Goal: Task Accomplishment & Management: Use online tool/utility

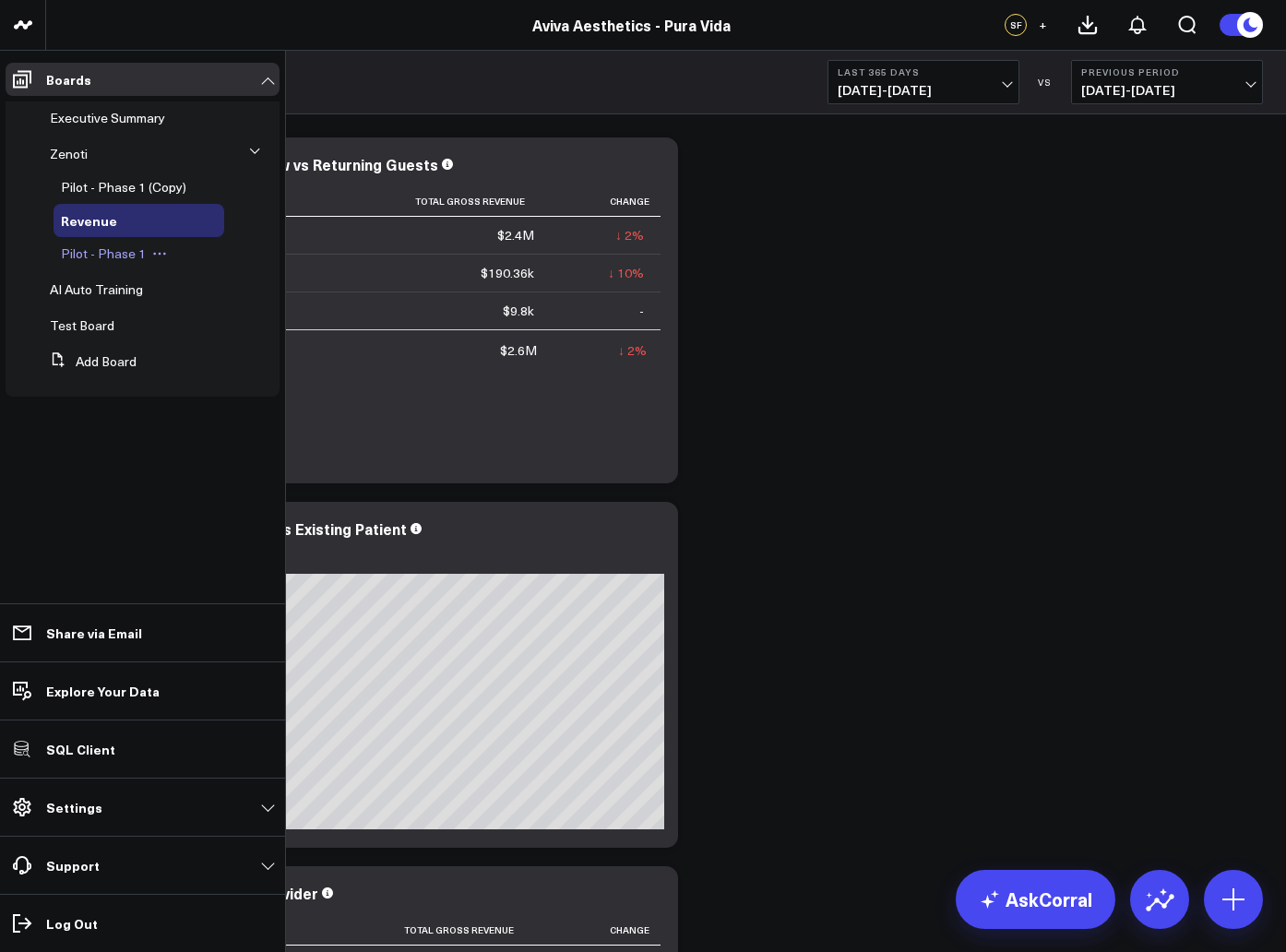
click at [102, 260] on span "Pilot - Phase 1" at bounding box center [104, 253] width 85 height 17
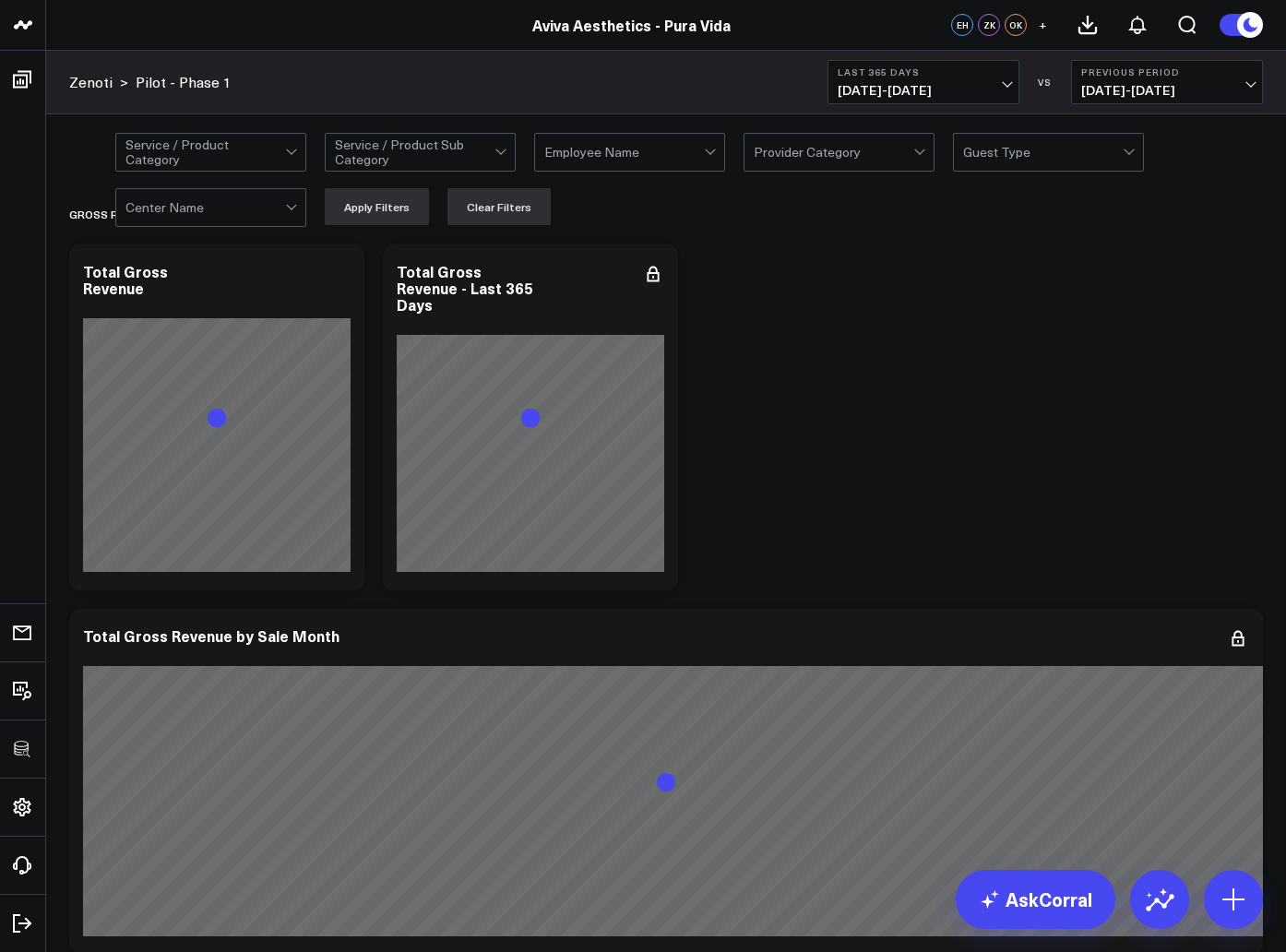
click at [230, 153] on div at bounding box center [205, 152] width 160 height 37
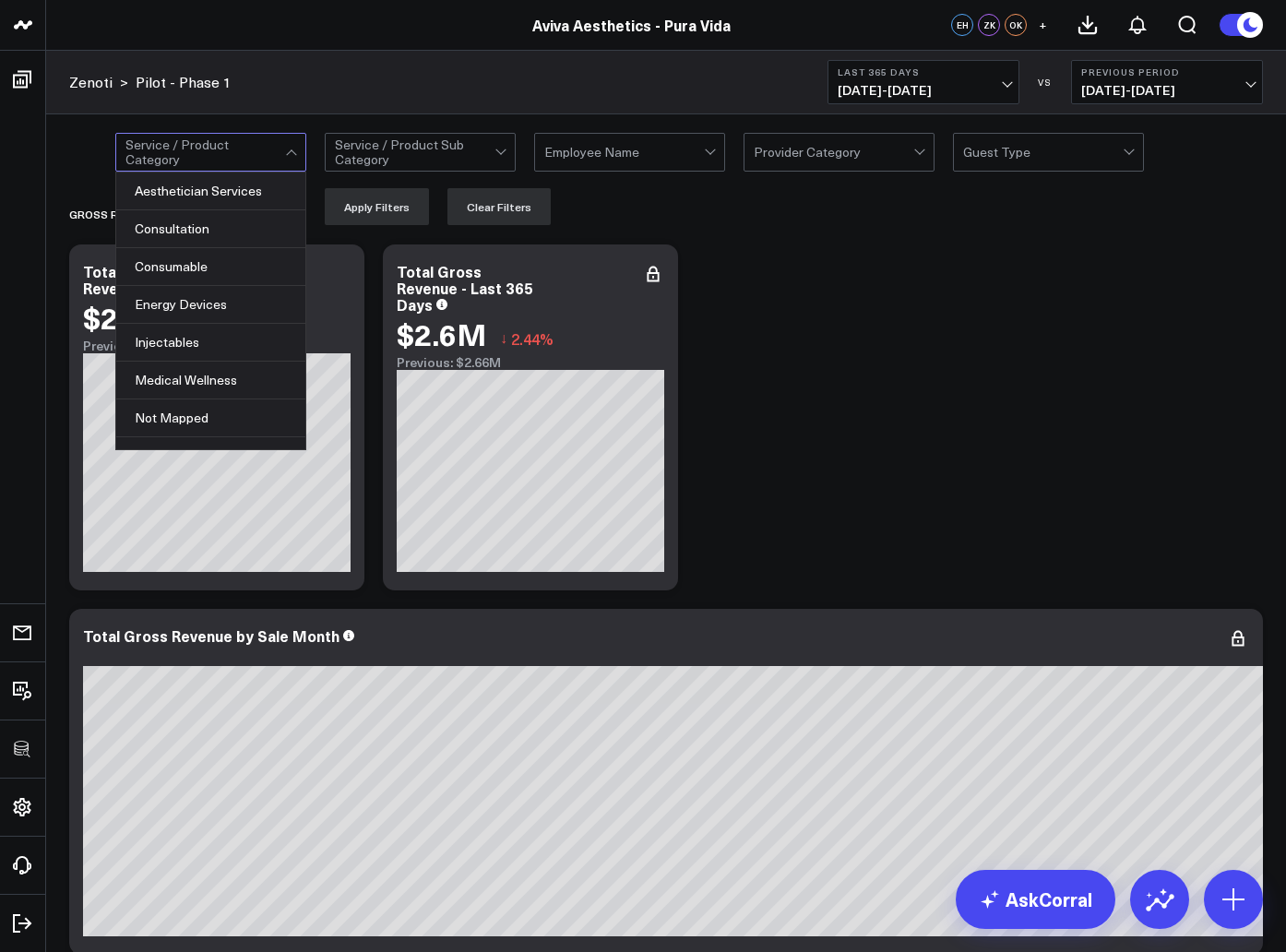
click at [230, 153] on div at bounding box center [205, 152] width 160 height 37
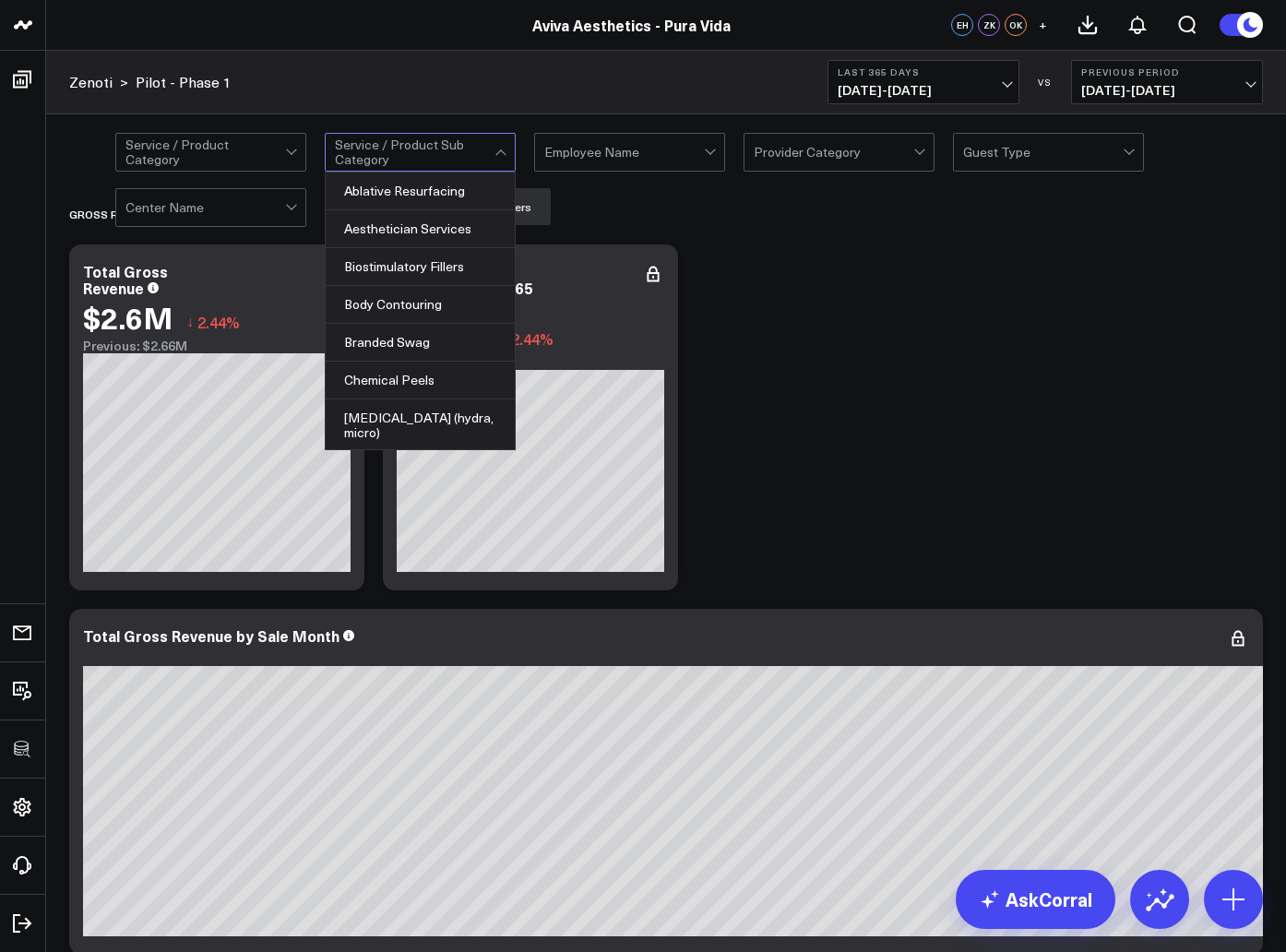
click at [382, 151] on div at bounding box center [414, 152] width 160 height 37
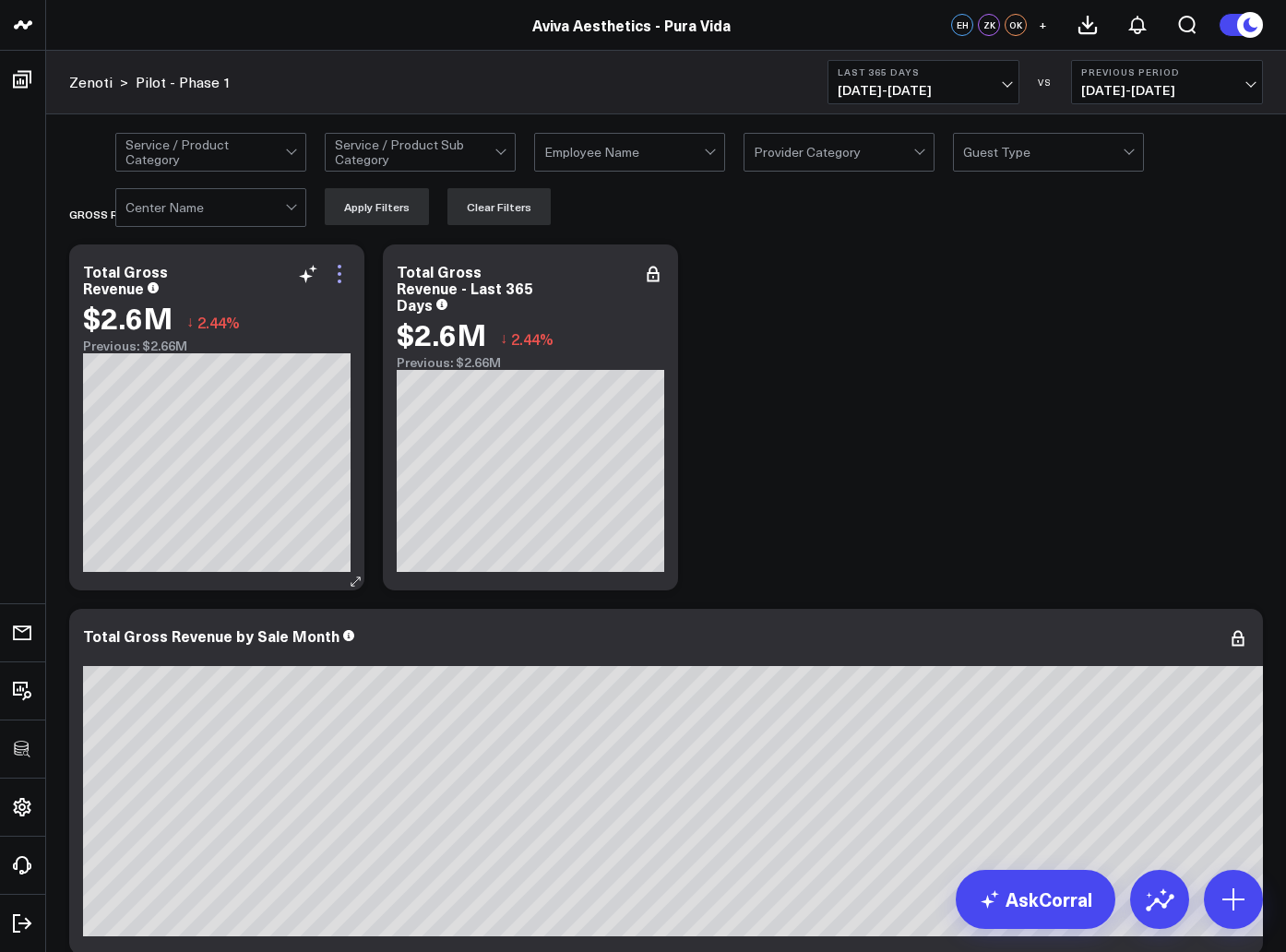
click at [340, 273] on icon at bounding box center [340, 274] width 4 height 4
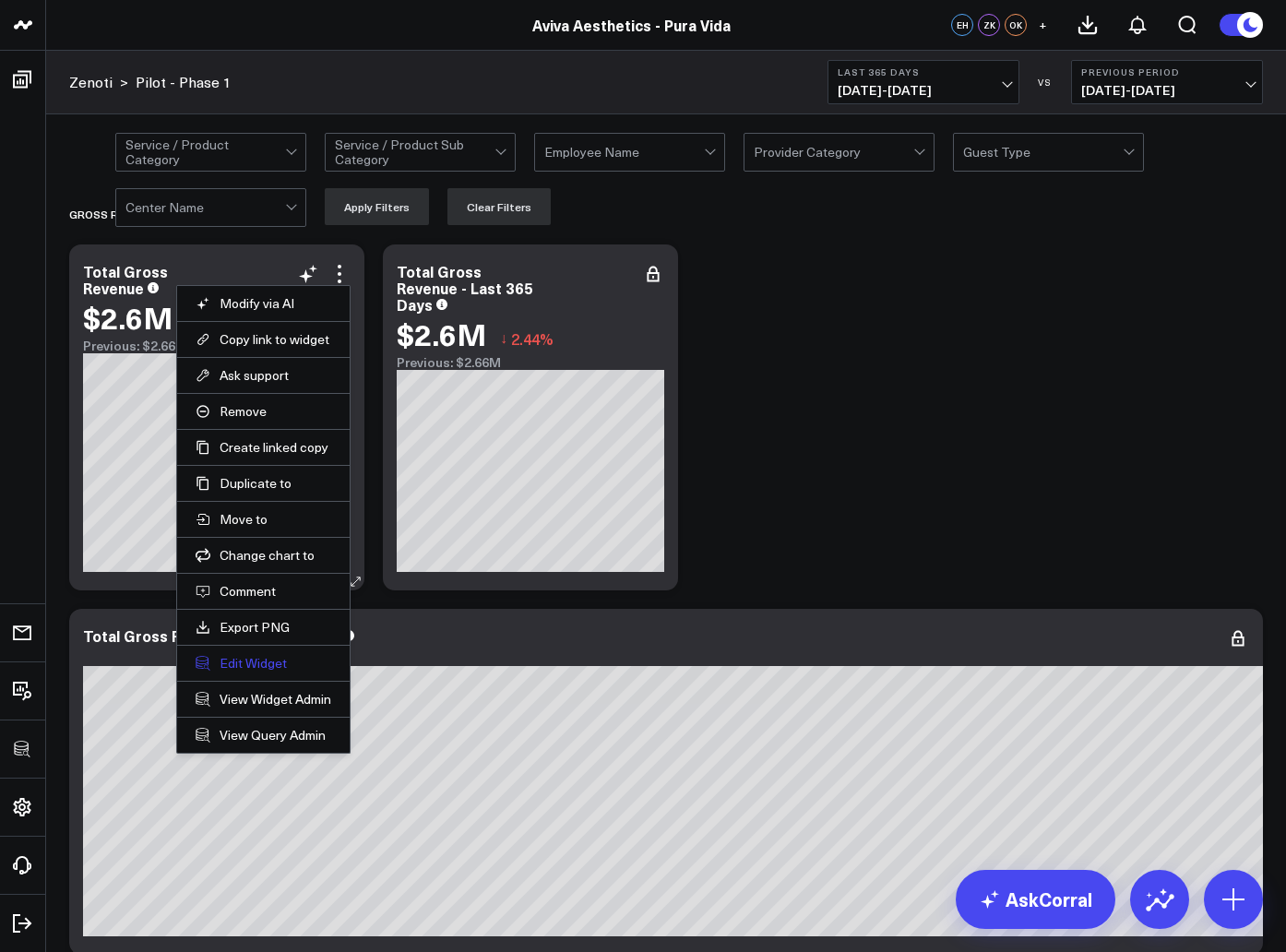
click at [274, 659] on button "Edit Widget" at bounding box center [263, 662] width 136 height 16
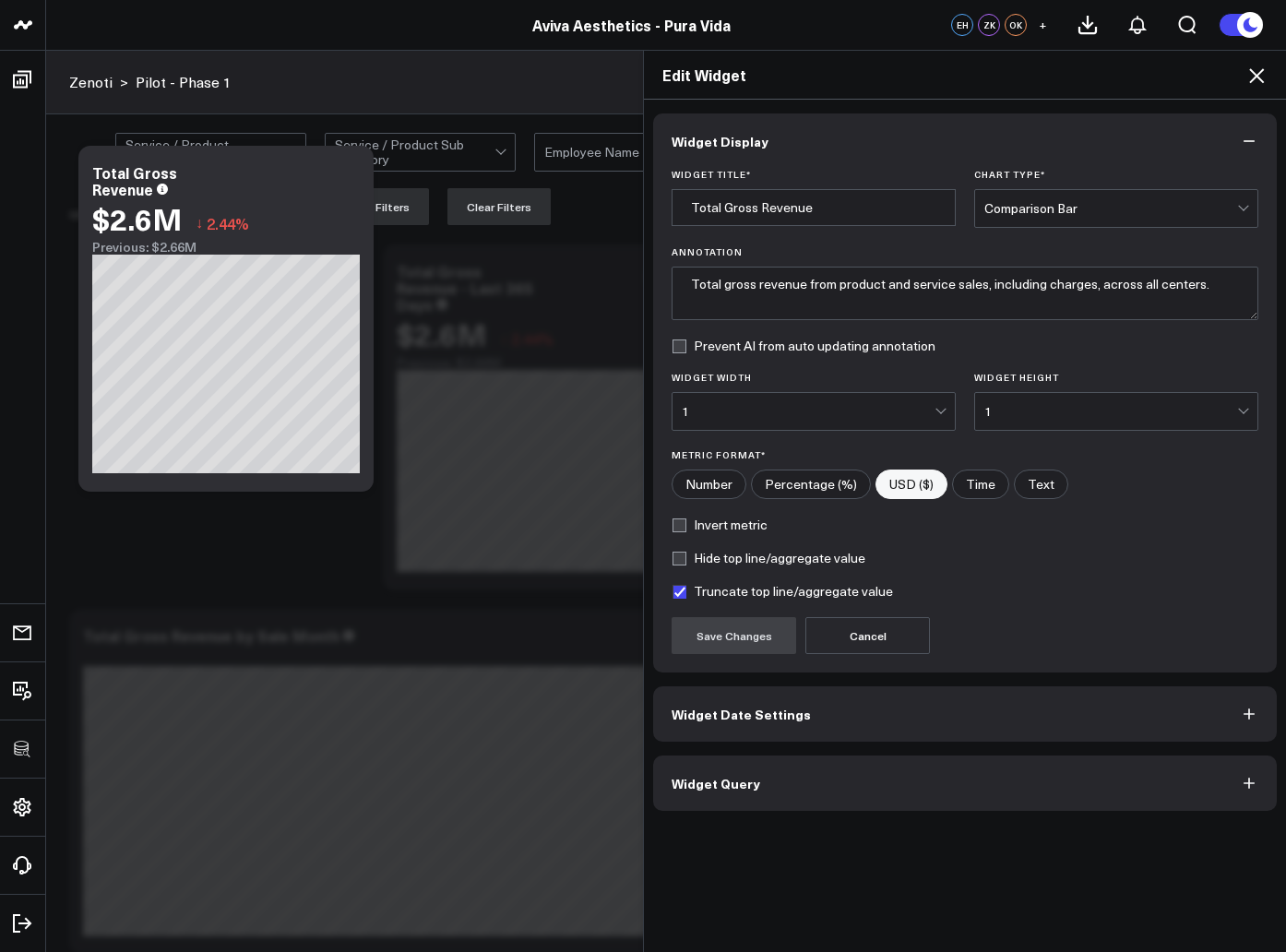
click at [698, 783] on span "Widget Query" at bounding box center [716, 783] width 88 height 15
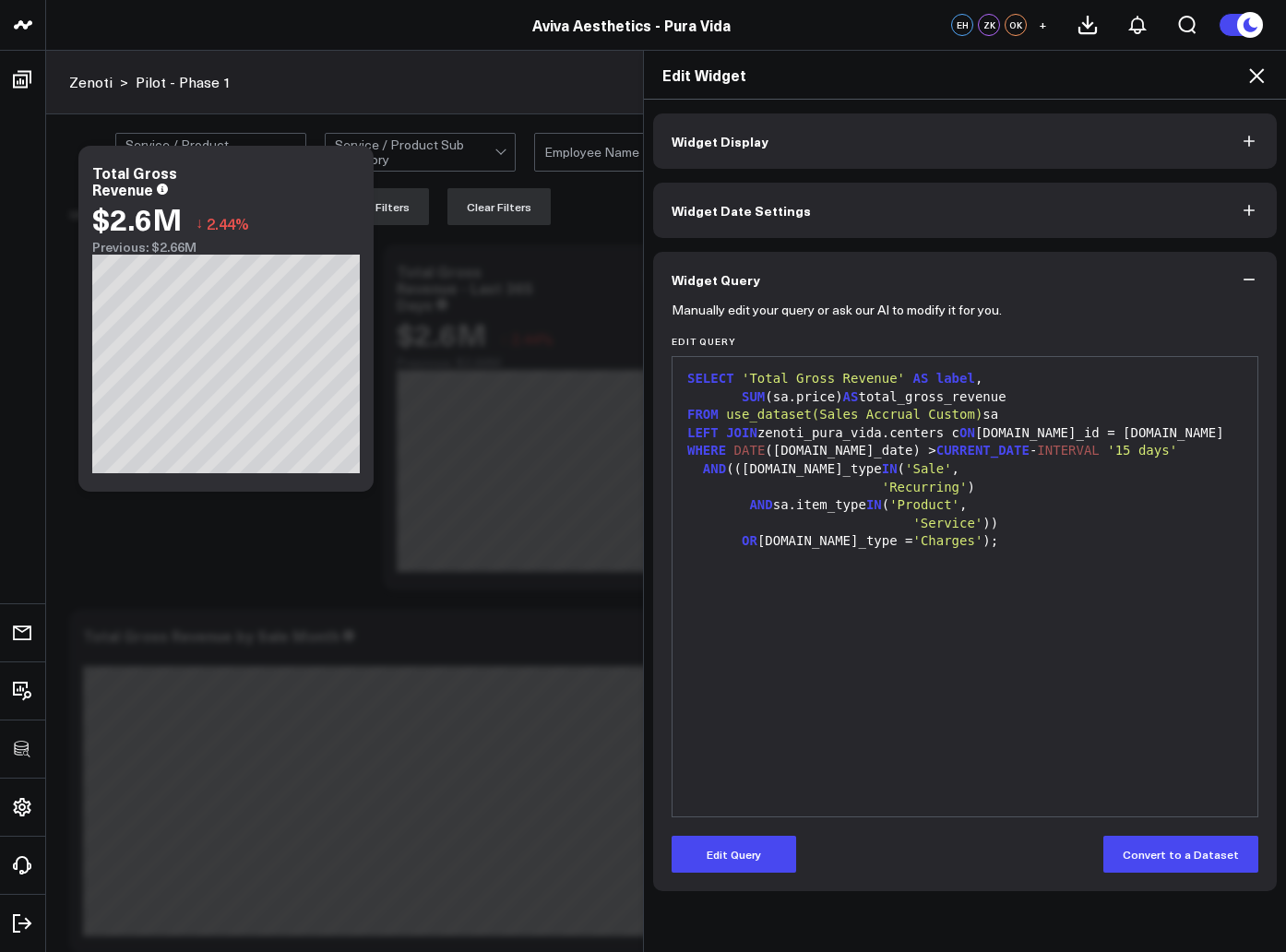
click at [962, 414] on span "use_dataset(Sales Accrual Custom)" at bounding box center [854, 414] width 257 height 15
click at [982, 413] on span "use_dataset(Sales Accrual Custom)" at bounding box center [854, 414] width 257 height 15
click at [1244, 77] on h2 "Edit Widget" at bounding box center [964, 75] width 605 height 20
click at [1256, 74] on icon at bounding box center [1256, 76] width 15 height 15
